Goal: Information Seeking & Learning: Understand process/instructions

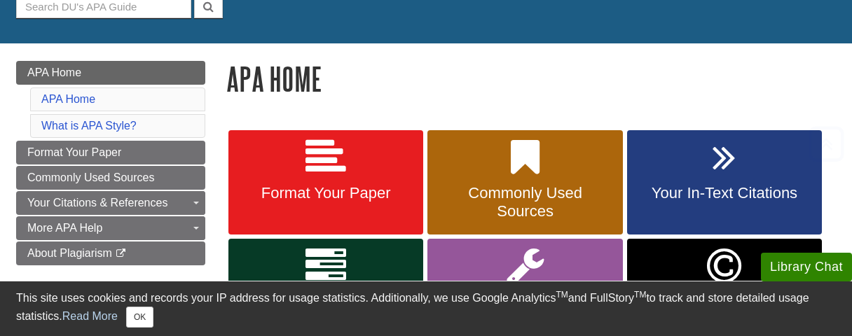
scroll to position [224, 0]
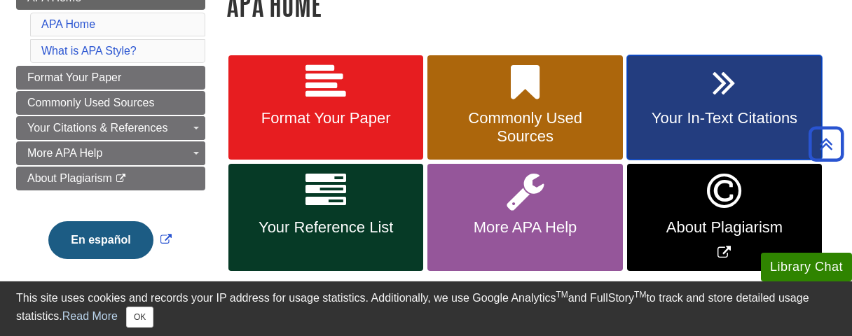
click at [686, 117] on span "Your In-Text Citations" at bounding box center [725, 118] width 174 height 18
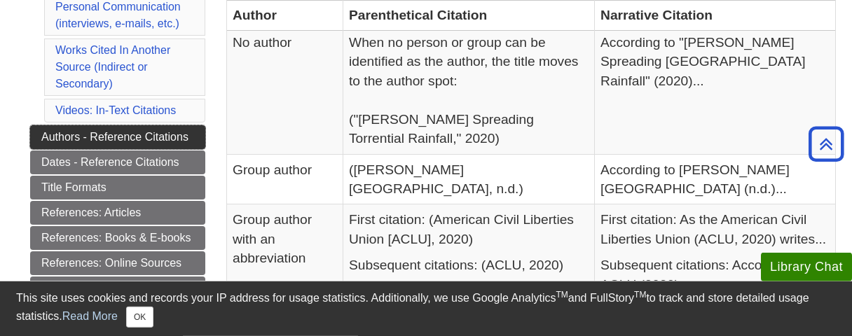
scroll to position [521, 0]
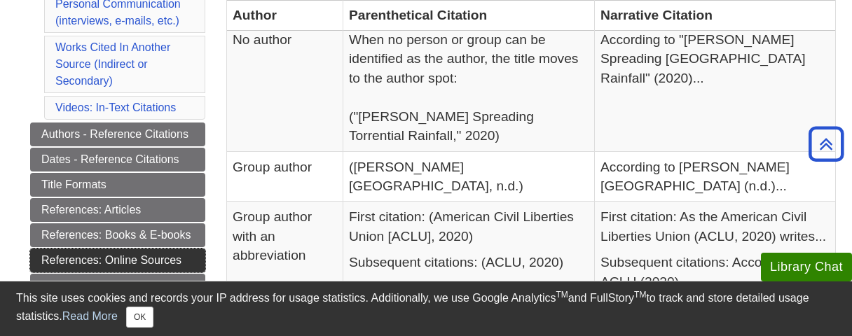
click at [125, 249] on link "References: Online Sources" at bounding box center [117, 261] width 175 height 24
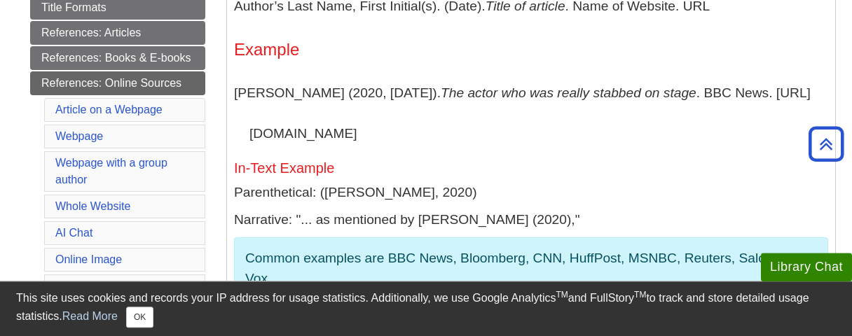
scroll to position [373, 0]
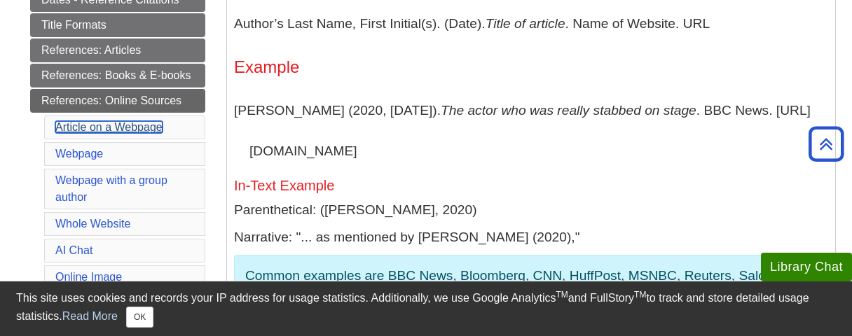
click at [119, 121] on link "Article on a Webpage" at bounding box center [108, 127] width 107 height 12
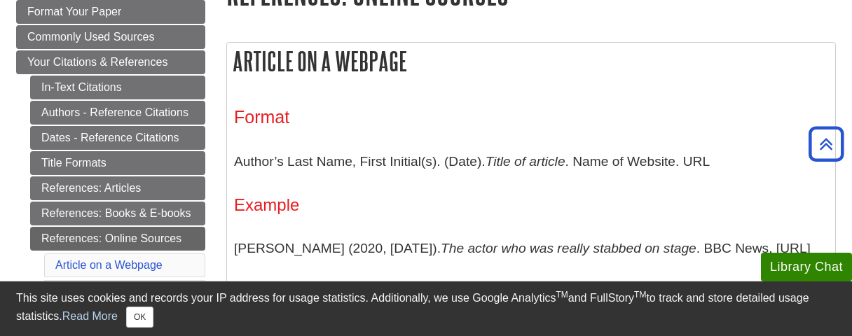
scroll to position [202, 0]
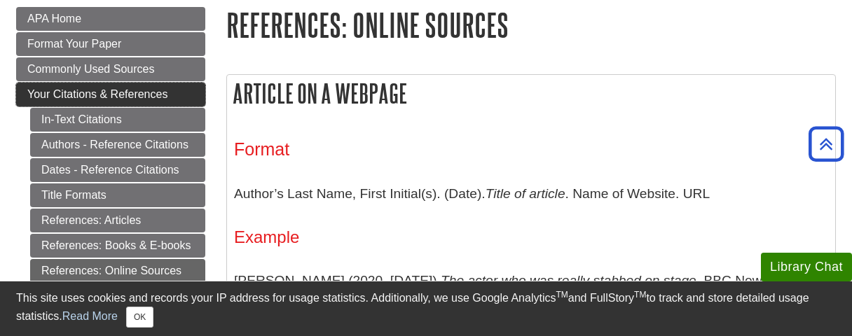
click at [127, 96] on span "Your Citations & References" at bounding box center [97, 94] width 140 height 12
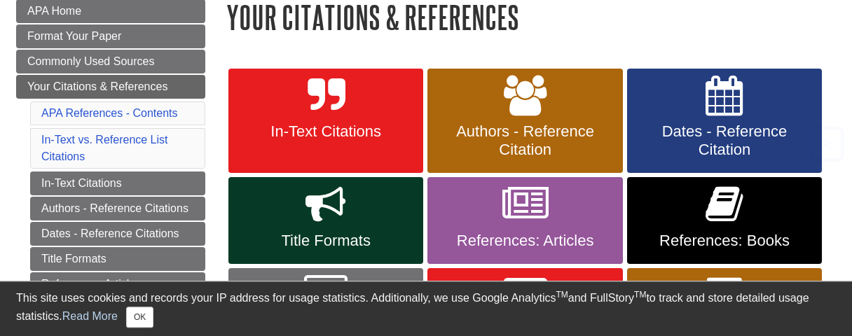
scroll to position [224, 0]
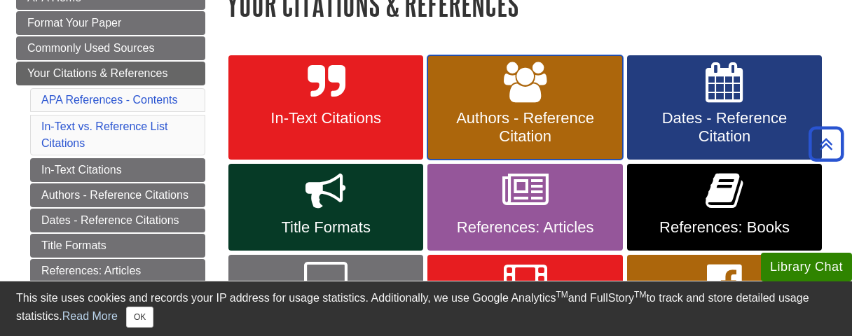
click at [523, 111] on span "Authors - Reference Citation" at bounding box center [525, 127] width 174 height 36
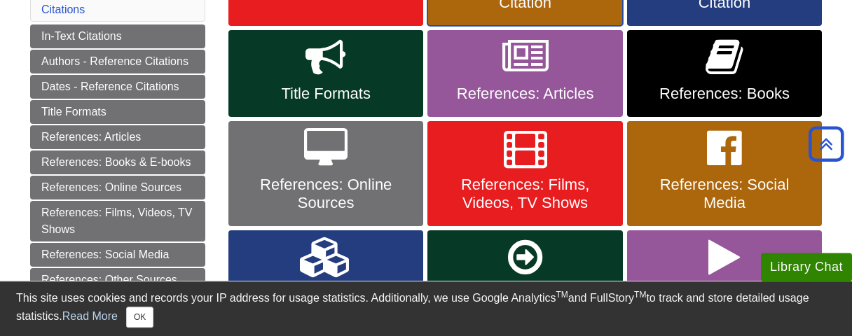
scroll to position [373, 0]
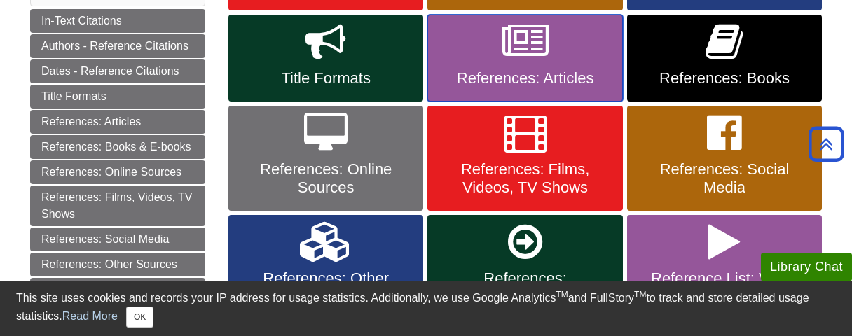
click at [534, 78] on span "References: Articles" at bounding box center [525, 78] width 174 height 18
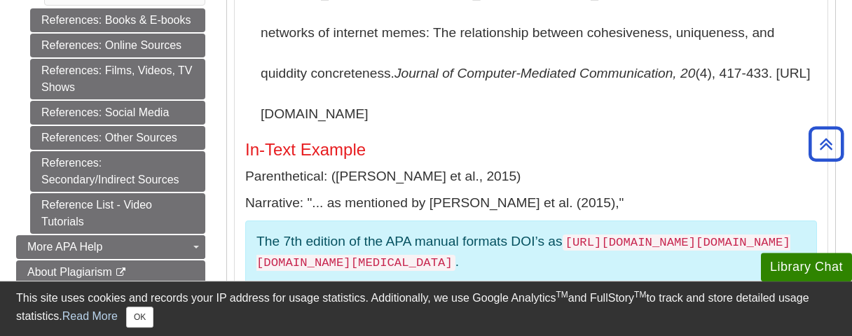
scroll to position [671, 0]
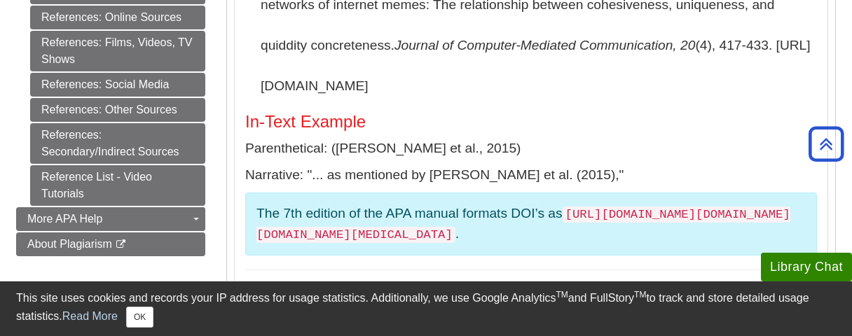
click at [544, 139] on p "Parenthetical: (Segev et al., 2015)" at bounding box center [531, 149] width 572 height 20
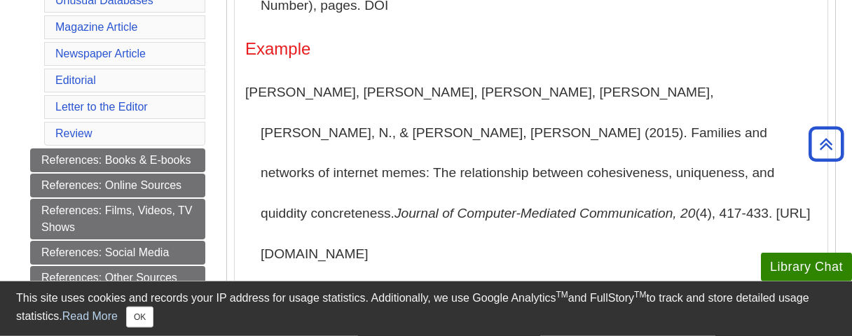
scroll to position [521, 0]
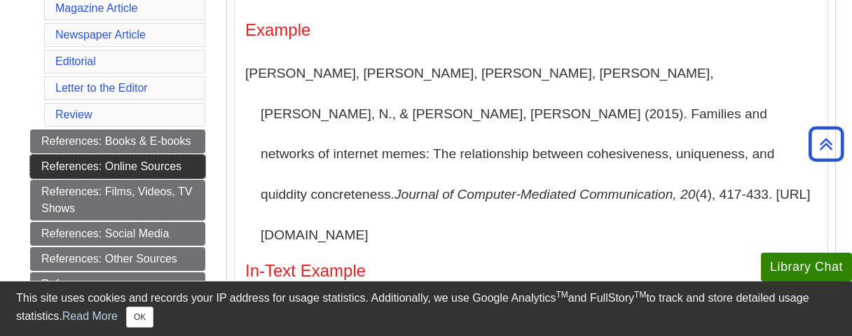
click at [102, 158] on link "References: Online Sources" at bounding box center [117, 167] width 175 height 24
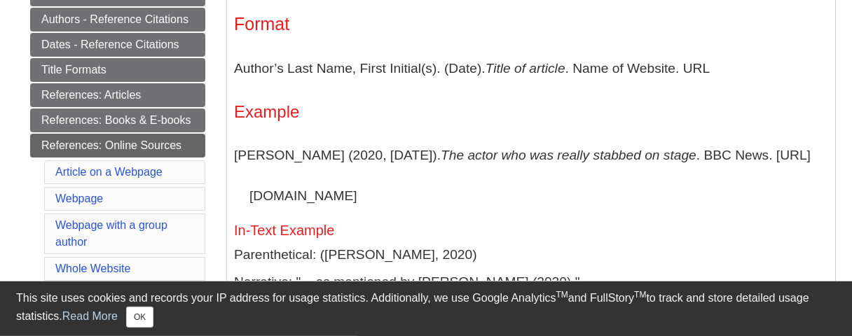
scroll to position [373, 0]
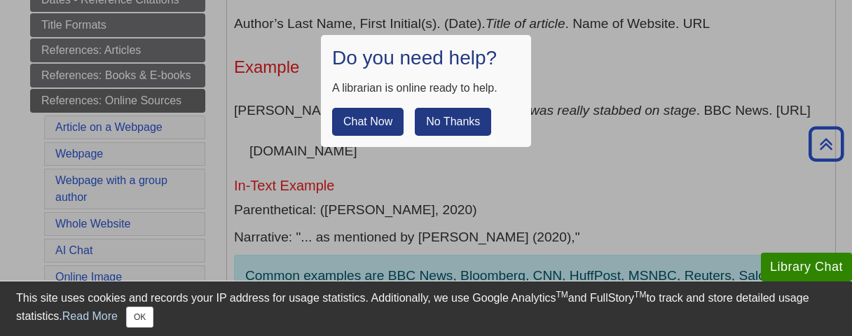
click at [457, 122] on button "No Thanks" at bounding box center [453, 122] width 76 height 28
